Goal: Task Accomplishment & Management: Use online tool/utility

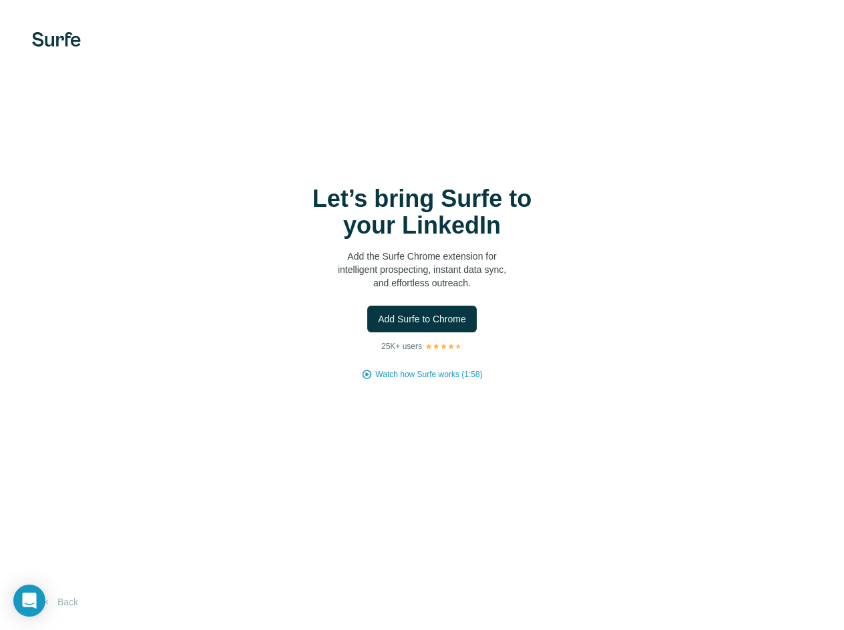
click at [280, 351] on div "Let’s bring Surfe to your LinkedIn Add the Surfe Chrome extension for intellige…" at bounding box center [422, 283] width 791 height 195
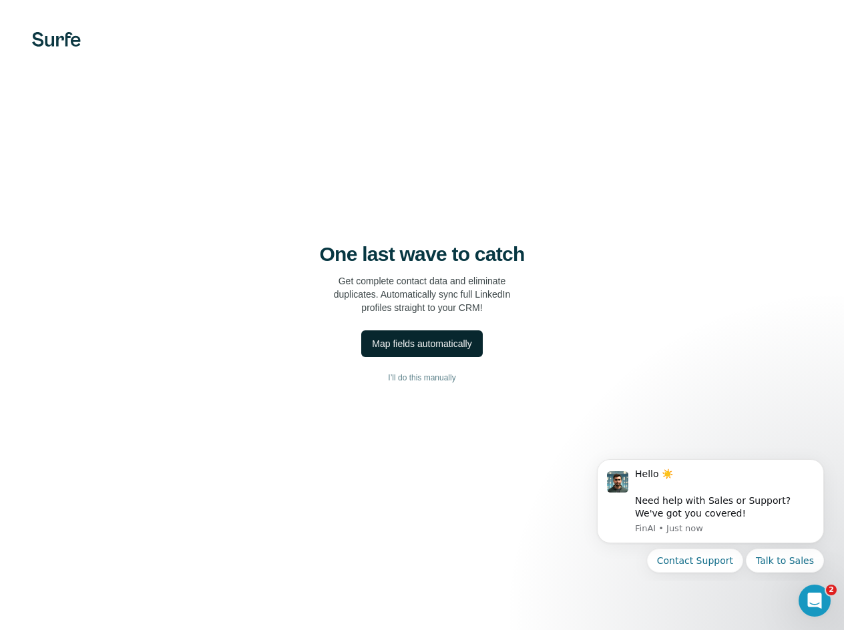
click at [411, 351] on button "Map fields automatically" at bounding box center [421, 344] width 121 height 27
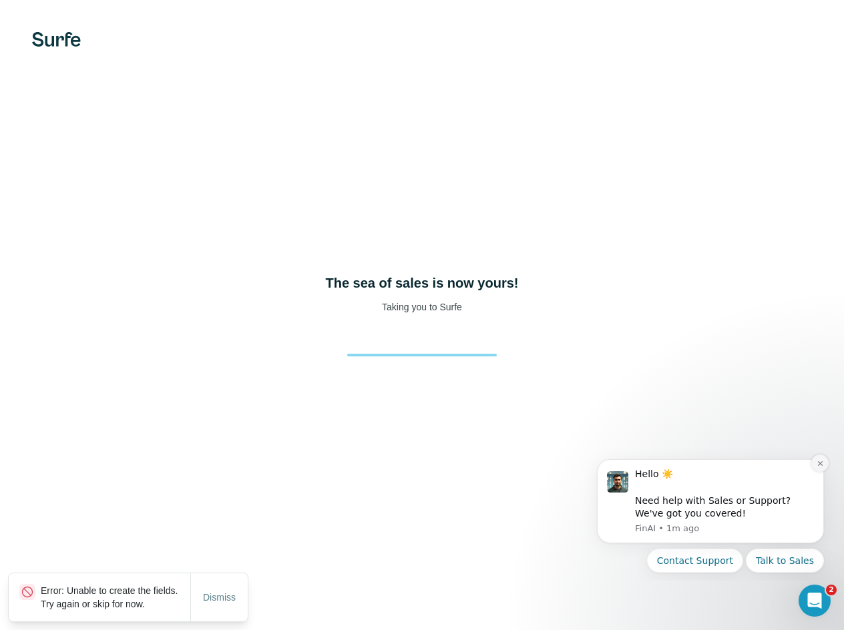
click at [818, 464] on icon "Dismiss notification" at bounding box center [820, 463] width 7 height 7
